Goal: Information Seeking & Learning: Find specific fact

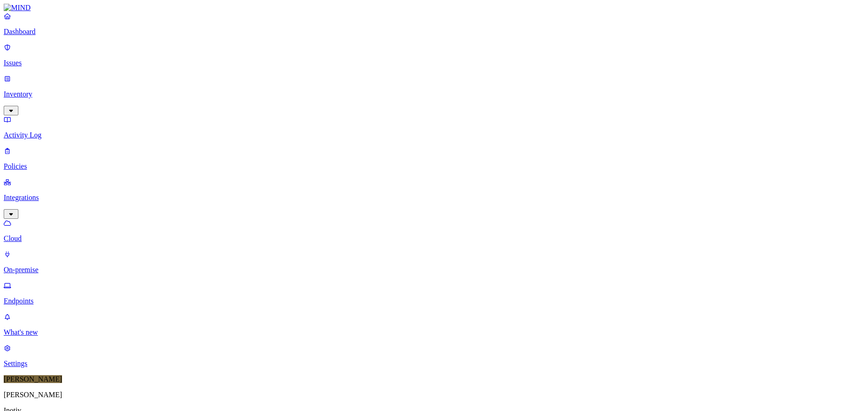
scroll to position [235, 0]
type input "us413ln"
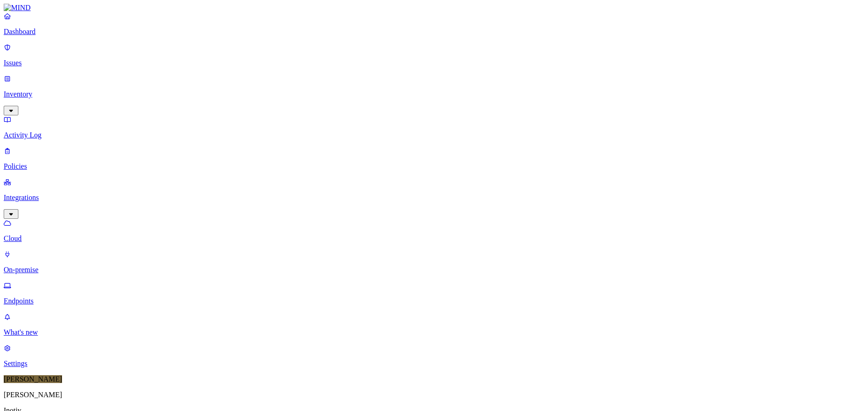
click at [270, 56] on div "Online" at bounding box center [270, 64] width 0 height 17
click at [50, 219] on link "Cloud" at bounding box center [428, 231] width 848 height 24
click at [35, 59] on p "Issues" at bounding box center [428, 63] width 848 height 8
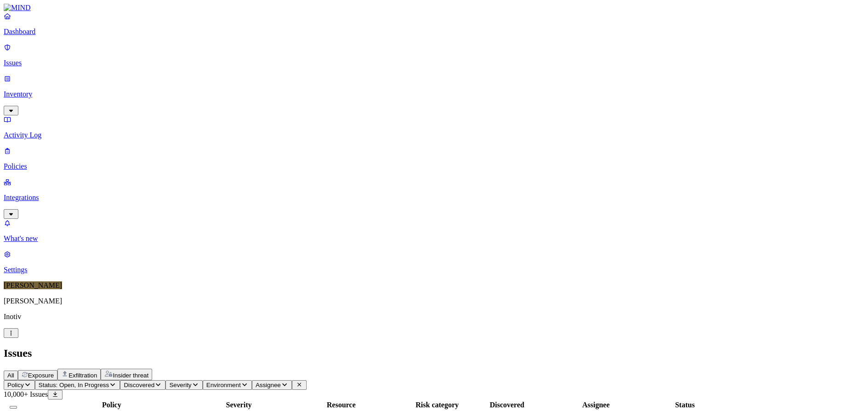
click at [40, 90] on p "Inventory" at bounding box center [428, 94] width 848 height 8
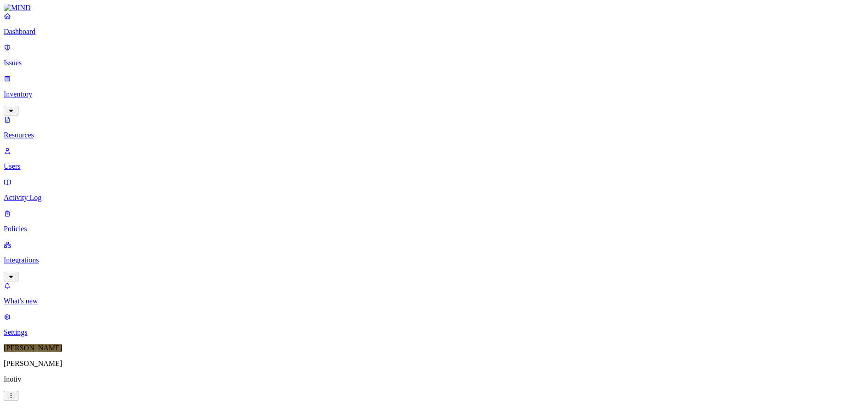
click at [38, 256] on p "Integrations" at bounding box center [428, 260] width 848 height 8
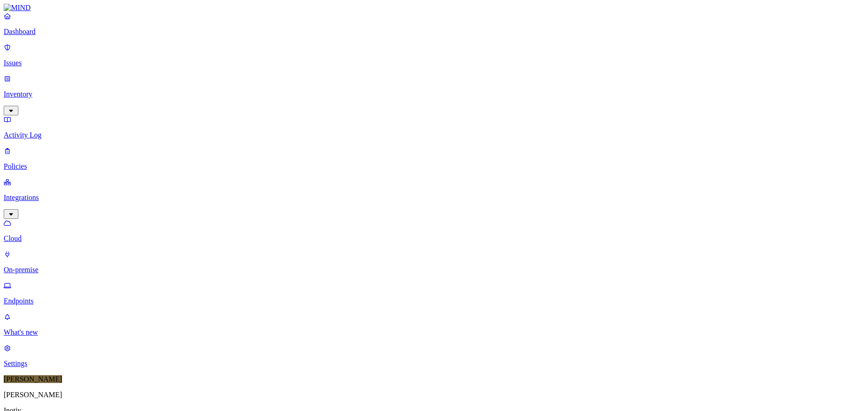
click at [40, 297] on p "Endpoints" at bounding box center [428, 301] width 848 height 8
click at [41, 266] on p "On-premise" at bounding box center [428, 270] width 848 height 8
click at [42, 297] on p "Endpoints" at bounding box center [428, 301] width 848 height 8
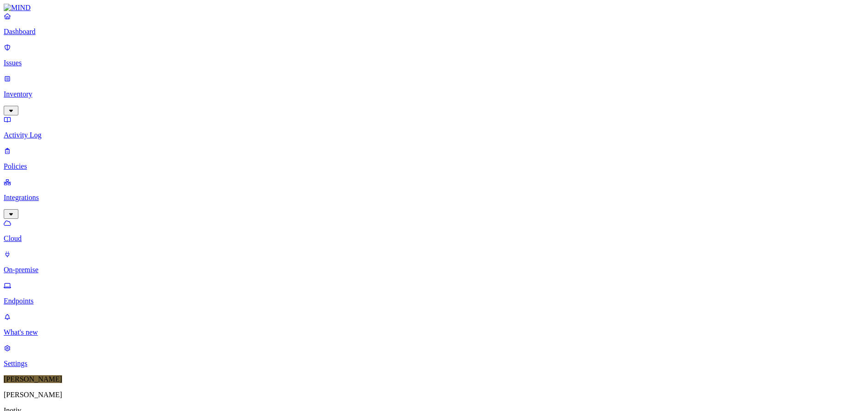
click at [336, 101] on span "Safari" at bounding box center [328, 105] width 17 height 8
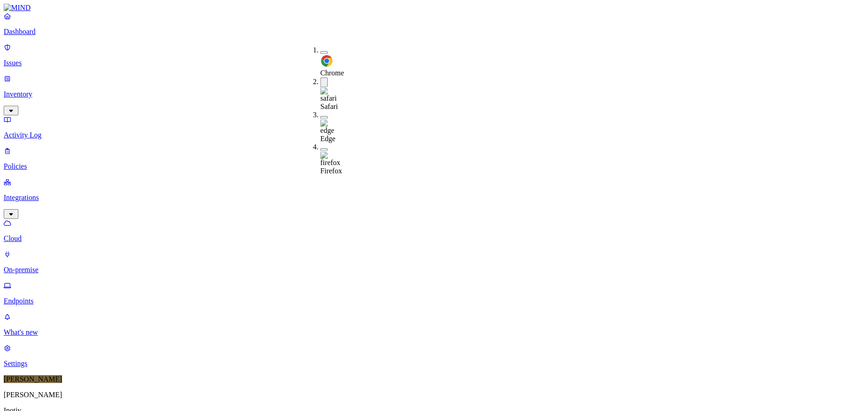
click at [336, 102] on span "Safari" at bounding box center [328, 106] width 17 height 8
